Goal: Information Seeking & Learning: Learn about a topic

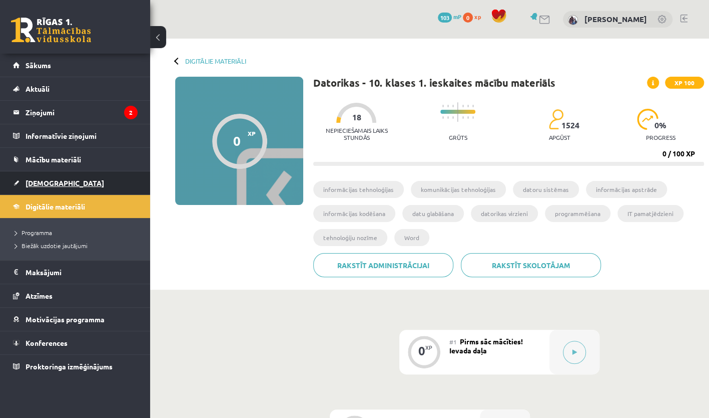
click at [53, 178] on span "[DEMOGRAPHIC_DATA]" at bounding box center [65, 182] width 79 height 9
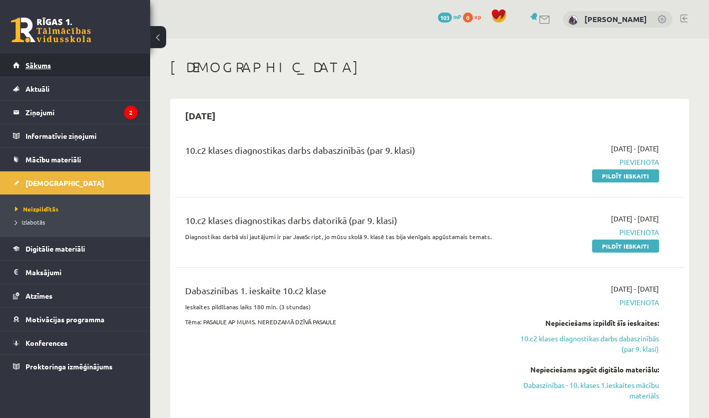
click at [60, 57] on link "Sākums" at bounding box center [75, 65] width 125 height 23
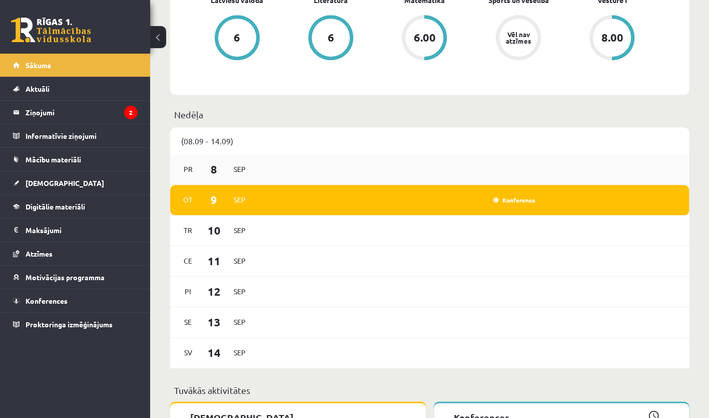
scroll to position [397, 0]
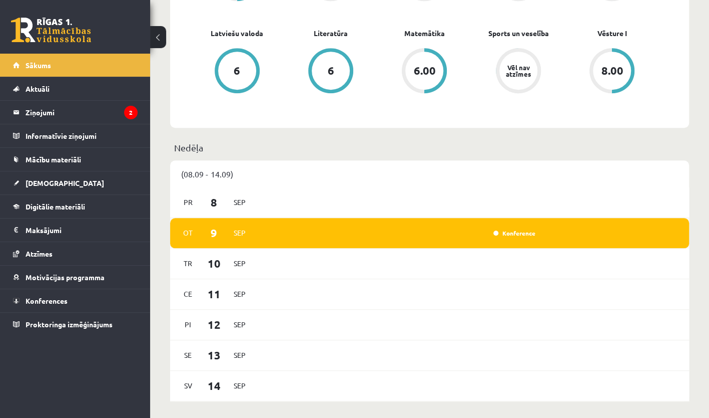
click at [425, 232] on div "Konference" at bounding box center [398, 232] width 281 height 11
click at [185, 144] on p "Nedēļa" at bounding box center [429, 148] width 511 height 14
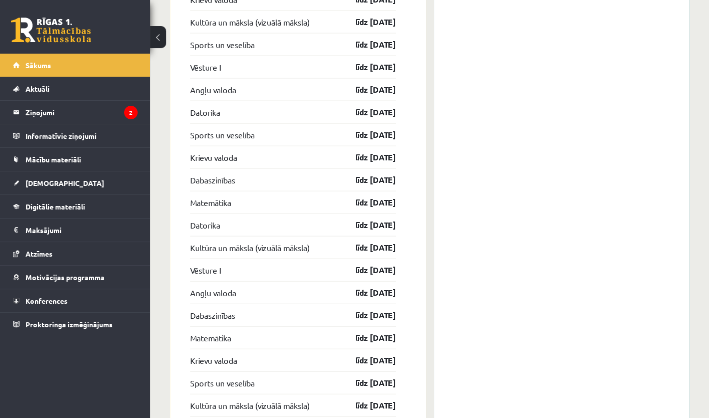
scroll to position [1198, 0]
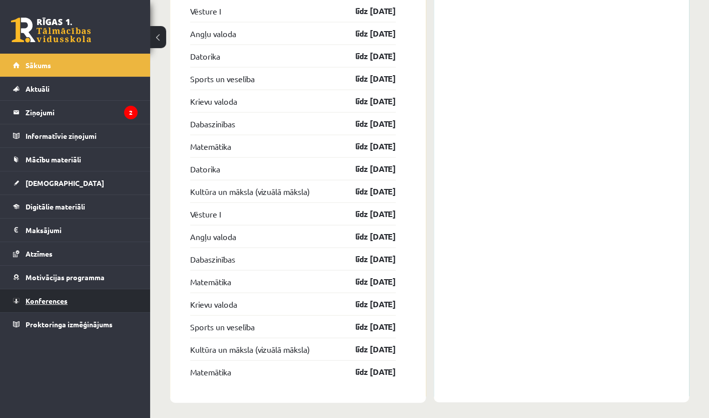
click at [61, 300] on span "Konferences" at bounding box center [47, 300] width 42 height 9
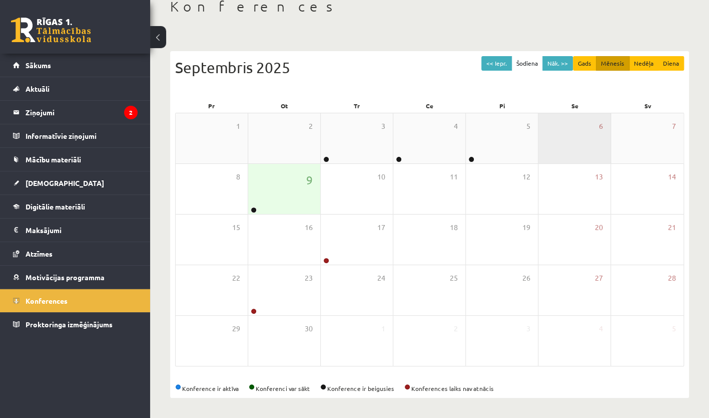
scroll to position [60, 0]
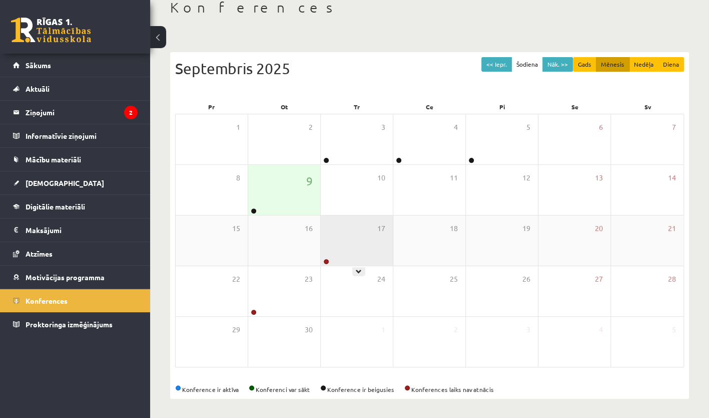
click at [348, 256] on div "17" at bounding box center [357, 240] width 72 height 50
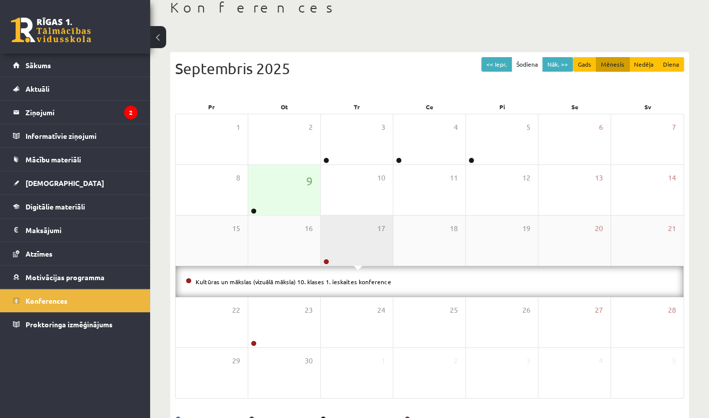
drag, startPoint x: 352, startPoint y: 242, endPoint x: 349, endPoint y: 249, distance: 7.2
click at [352, 242] on div "17" at bounding box center [357, 240] width 72 height 50
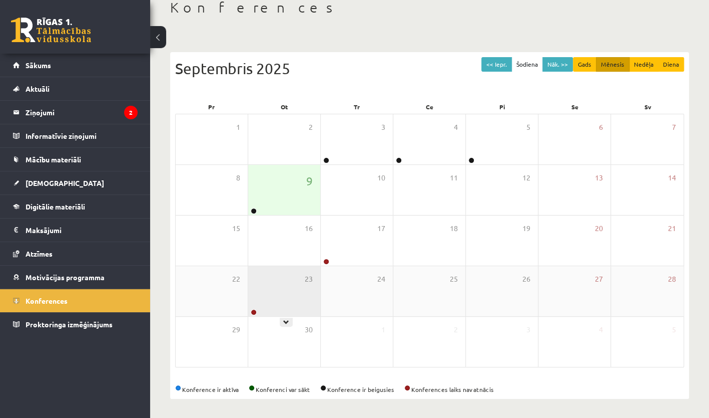
click at [299, 297] on div "23" at bounding box center [284, 291] width 72 height 50
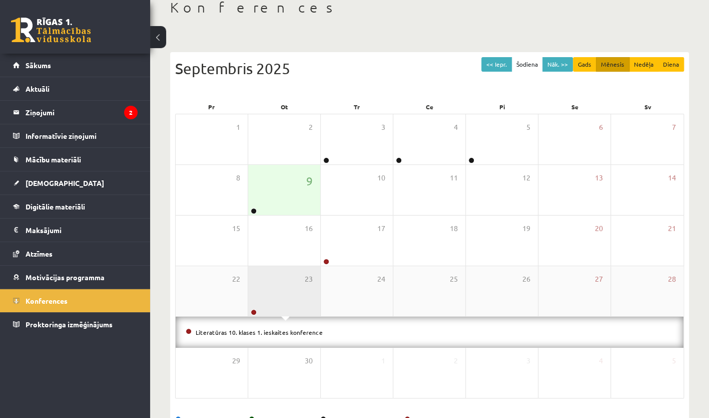
click at [300, 297] on div "23" at bounding box center [284, 291] width 72 height 50
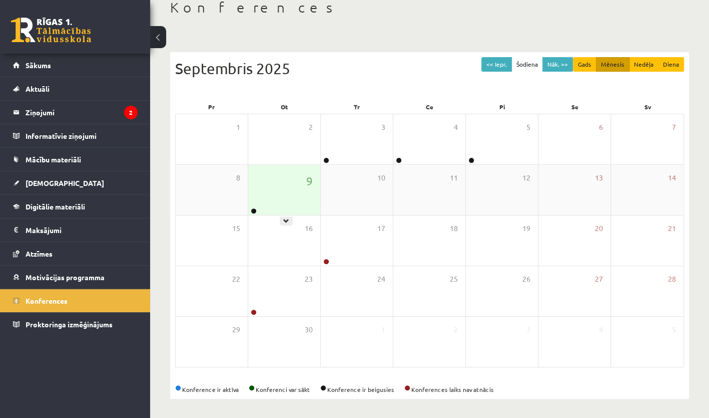
click at [300, 180] on div "9" at bounding box center [284, 190] width 72 height 50
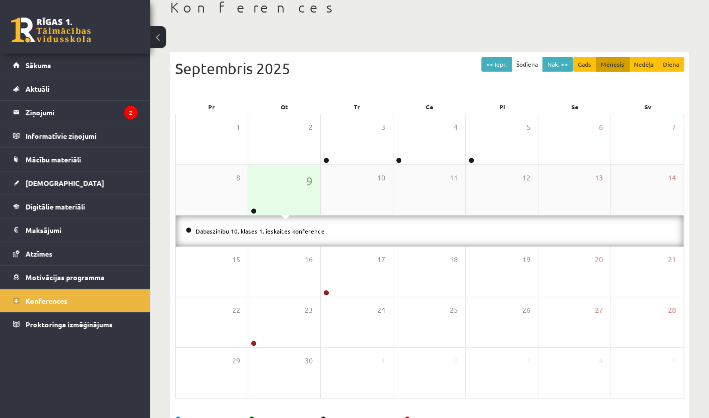
click at [300, 180] on div "9" at bounding box center [284, 190] width 72 height 50
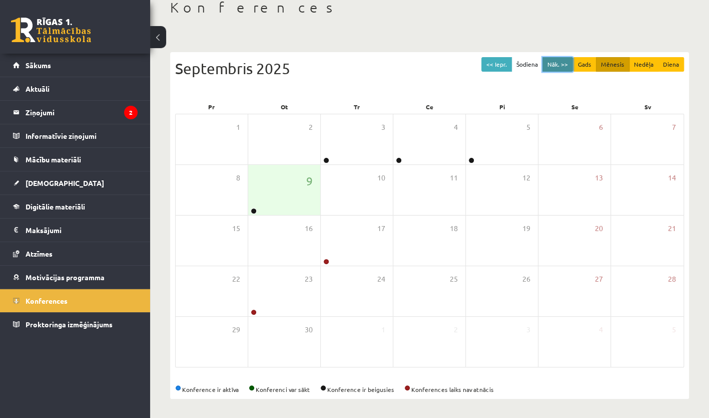
click at [554, 64] on button "Nāk. >>" at bounding box center [558, 64] width 31 height 15
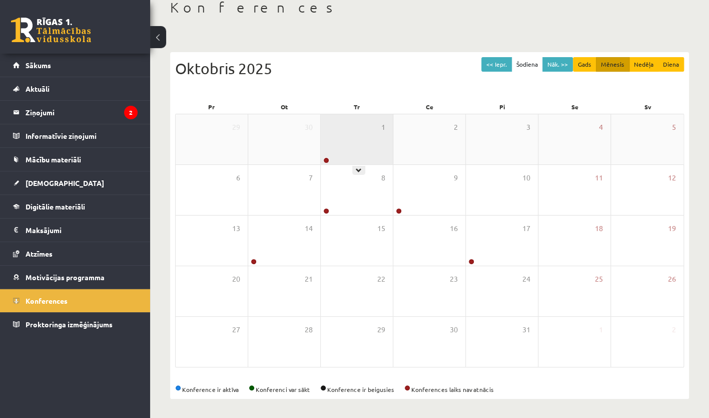
click at [362, 155] on div "1" at bounding box center [357, 139] width 72 height 50
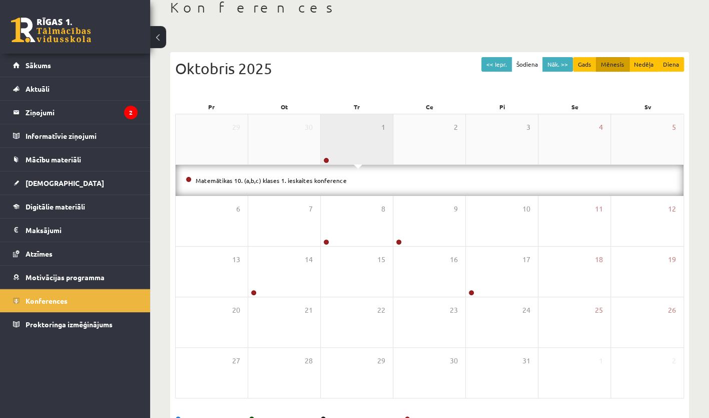
drag, startPoint x: 369, startPoint y: 142, endPoint x: 368, endPoint y: 137, distance: 5.1
click at [368, 139] on div "1" at bounding box center [357, 139] width 72 height 50
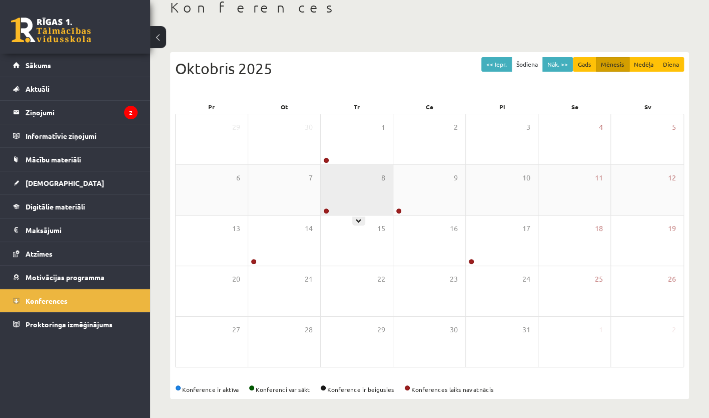
click at [373, 190] on div "8" at bounding box center [357, 190] width 72 height 50
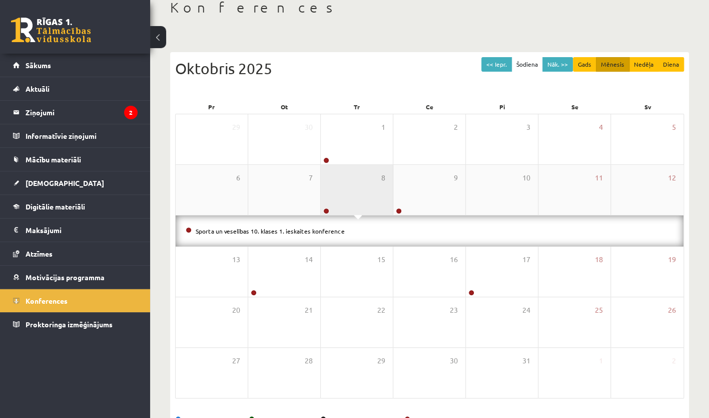
click at [373, 190] on div "8" at bounding box center [357, 190] width 72 height 50
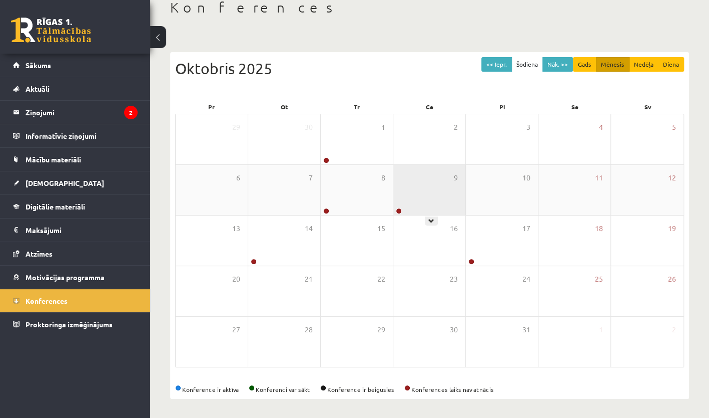
click at [413, 190] on div "9" at bounding box center [430, 190] width 72 height 50
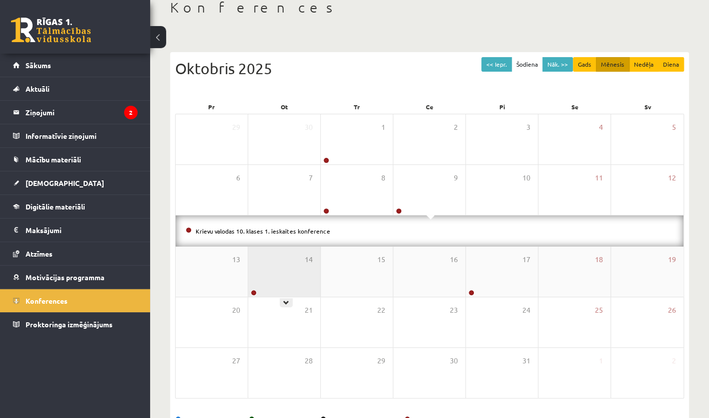
click at [294, 280] on div "14" at bounding box center [284, 271] width 72 height 50
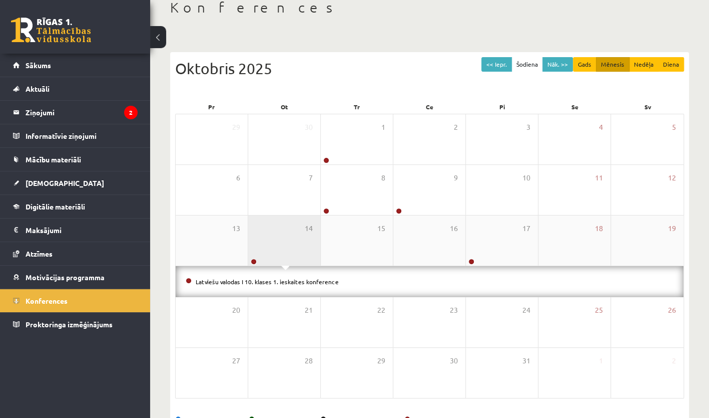
click at [298, 249] on div "14" at bounding box center [284, 240] width 72 height 50
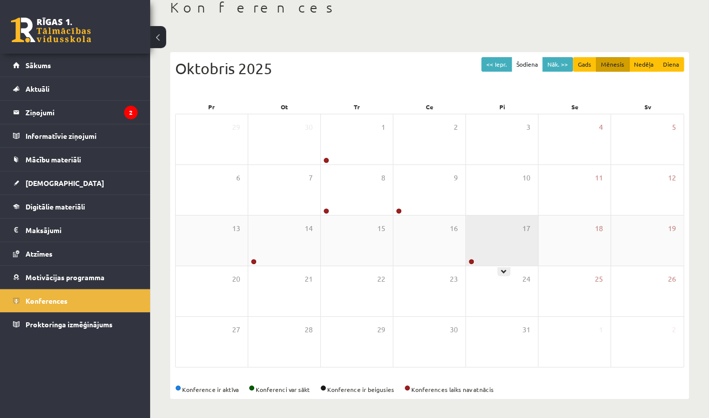
click at [501, 244] on div "17" at bounding box center [502, 240] width 72 height 50
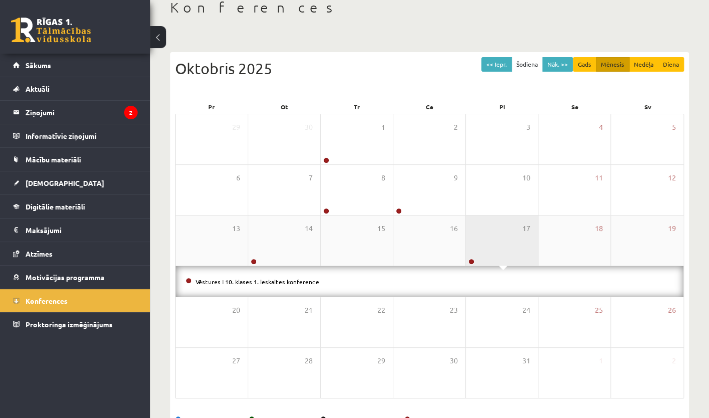
click at [502, 245] on div "17" at bounding box center [502, 240] width 72 height 50
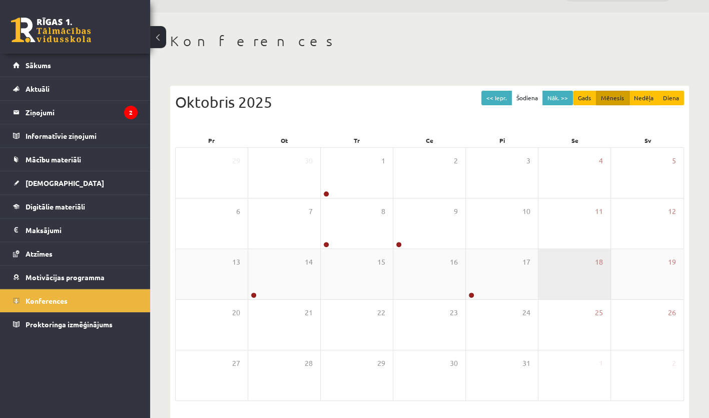
scroll to position [0, 0]
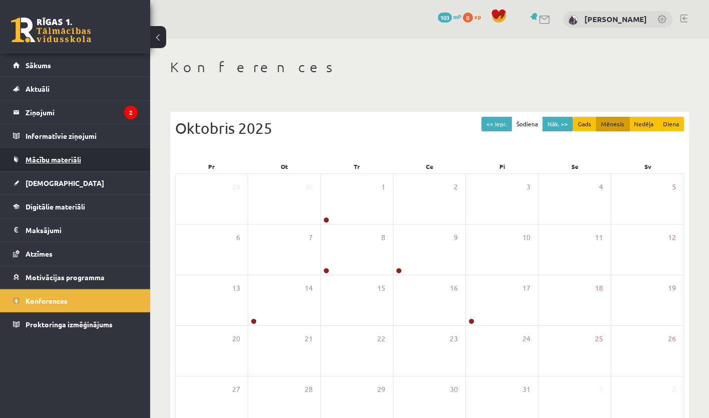
click at [57, 156] on span "Mācību materiāli" at bounding box center [54, 159] width 56 height 9
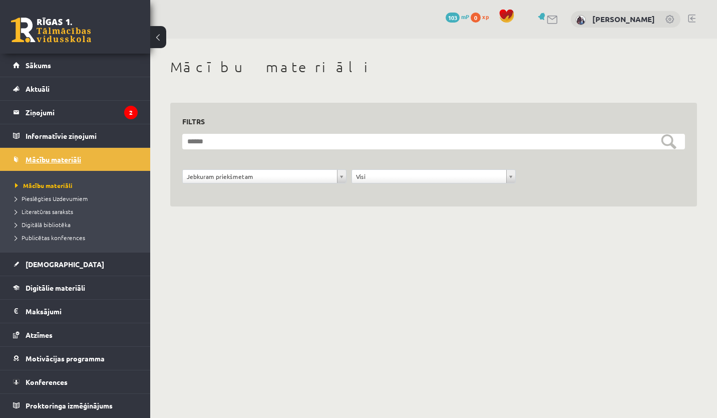
click at [115, 151] on link "Mācību materiāli" at bounding box center [75, 159] width 125 height 23
click at [98, 288] on link "Digitālie materiāli" at bounding box center [75, 287] width 125 height 23
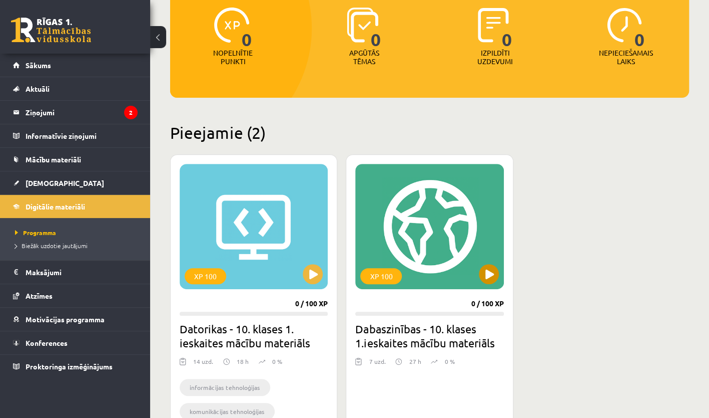
scroll to position [200, 0]
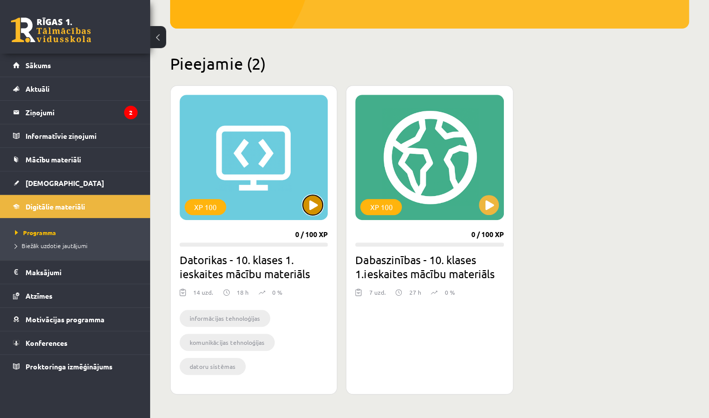
click at [312, 206] on button at bounding box center [313, 205] width 20 height 20
click at [271, 197] on div "XP 100" at bounding box center [254, 157] width 148 height 125
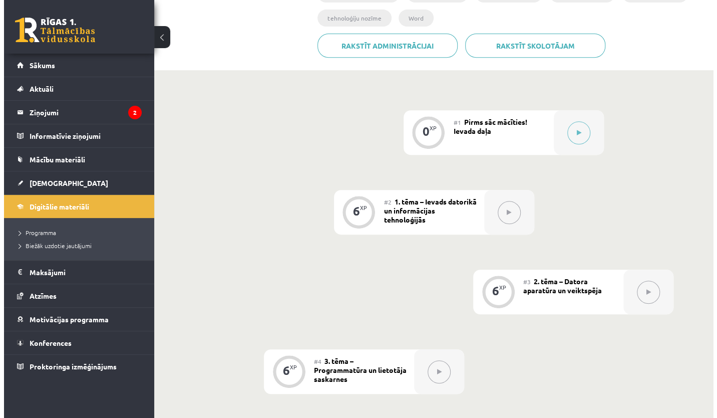
scroll to position [100, 0]
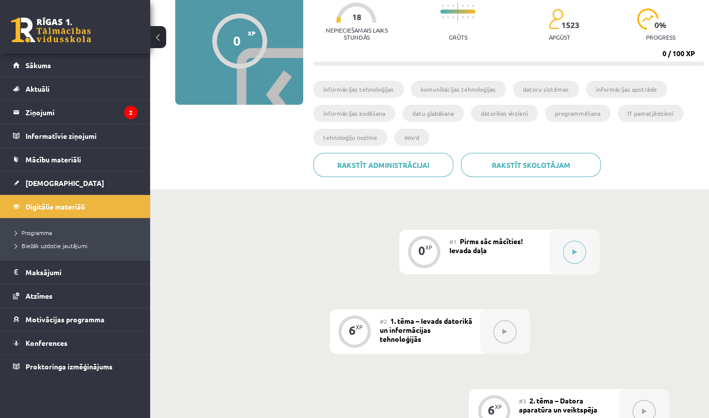
click at [512, 265] on div "#1 Pirms sāc mācīties! Ievada daļa" at bounding box center [500, 251] width 100 height 45
click at [565, 249] on button at bounding box center [574, 251] width 23 height 23
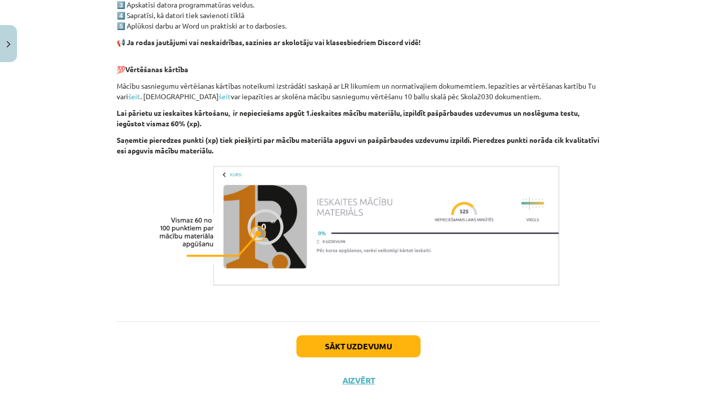
scroll to position [644, 0]
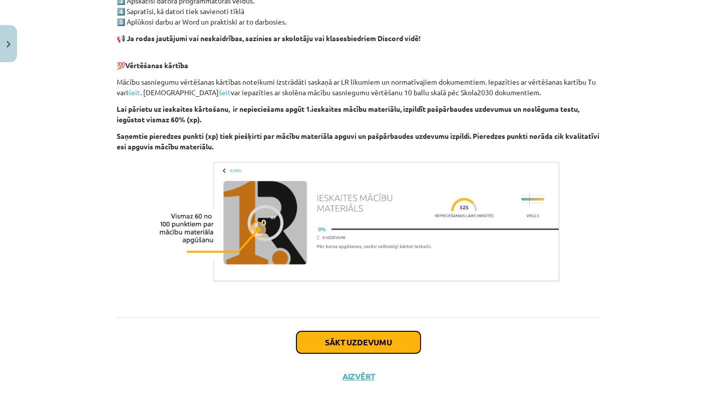
click at [335, 337] on button "Sākt uzdevumu" at bounding box center [358, 342] width 124 height 22
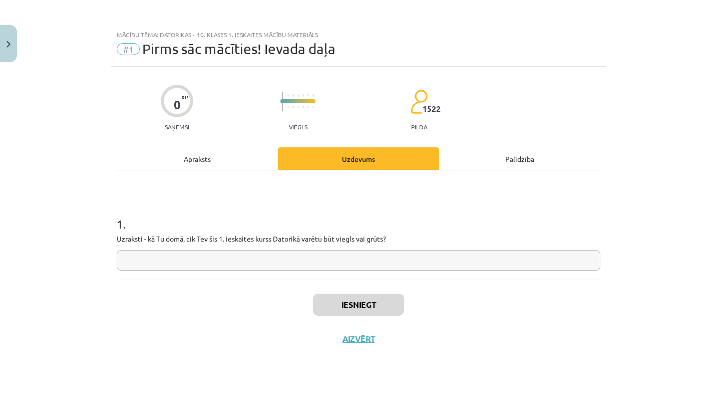
click at [352, 262] on input "text" at bounding box center [359, 260] width 484 height 21
type input "*"
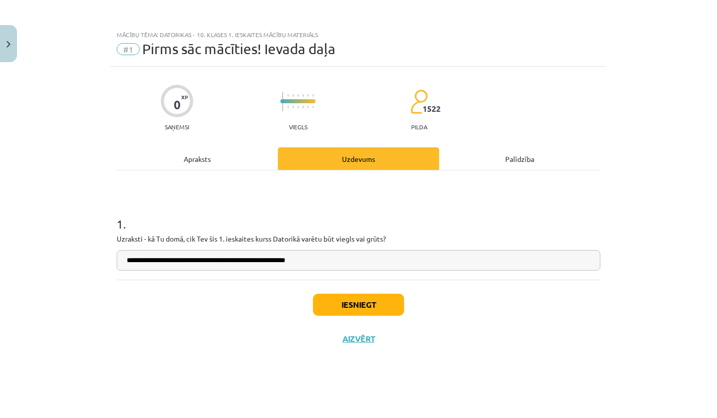
type input "**********"
click at [206, 156] on div "Apraksts" at bounding box center [197, 158] width 161 height 23
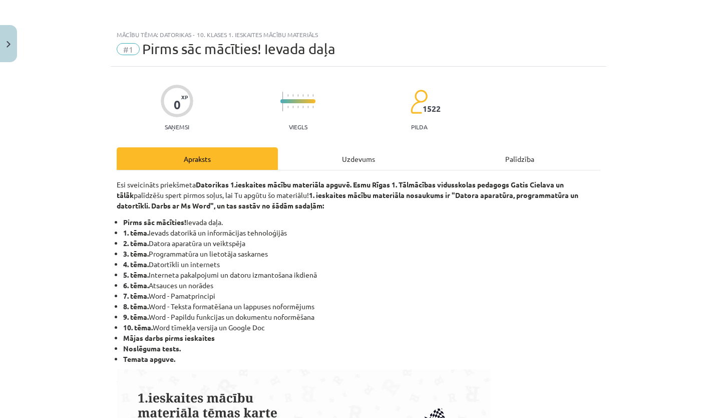
click at [376, 161] on div "Uzdevums" at bounding box center [358, 158] width 161 height 23
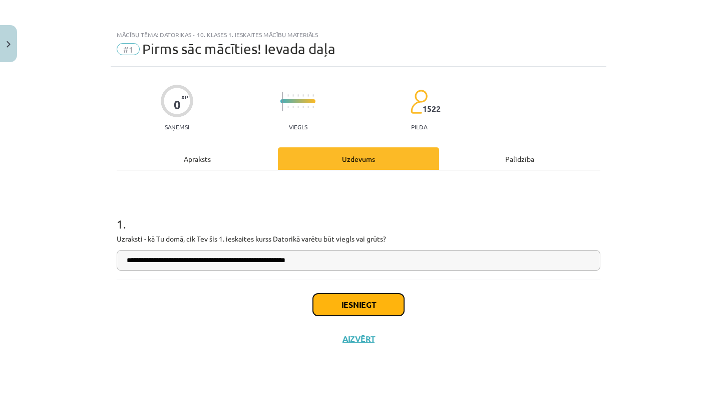
click at [351, 302] on button "Iesniegt" at bounding box center [358, 304] width 91 height 22
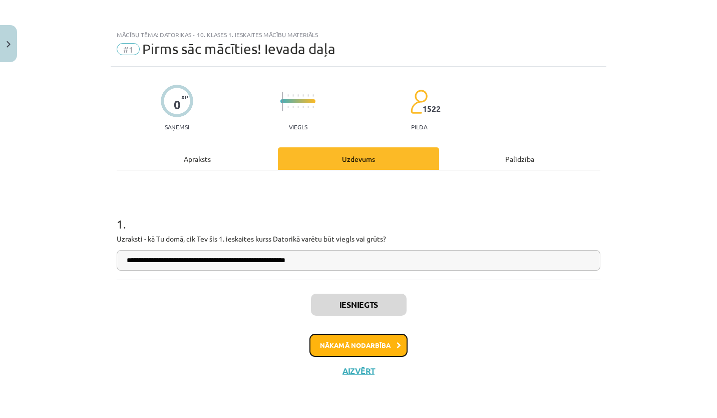
click at [388, 347] on button "Nākamā nodarbība" at bounding box center [358, 344] width 98 height 23
